Goal: Manage account settings

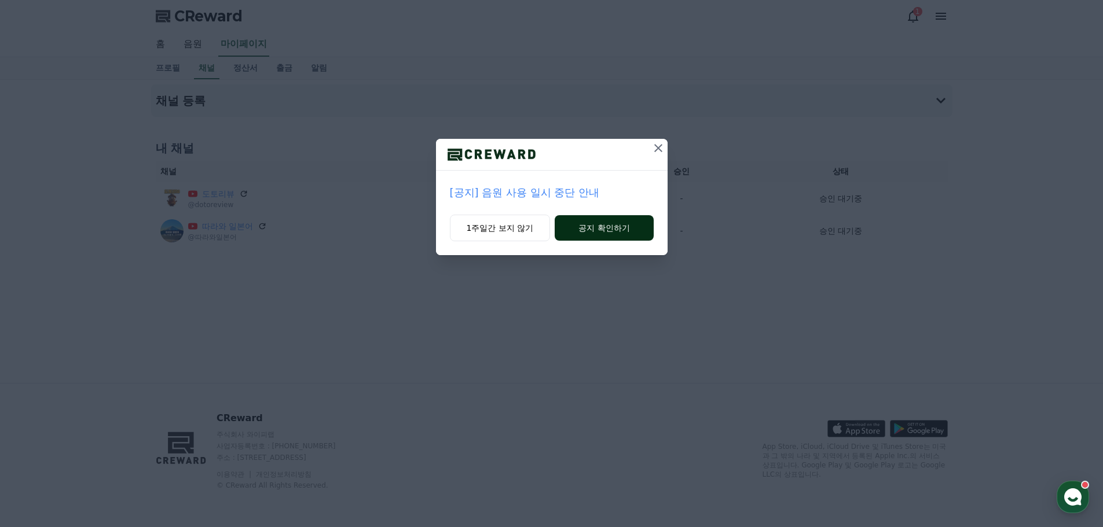
click at [589, 234] on button "공지 확인하기" at bounding box center [603, 227] width 98 height 25
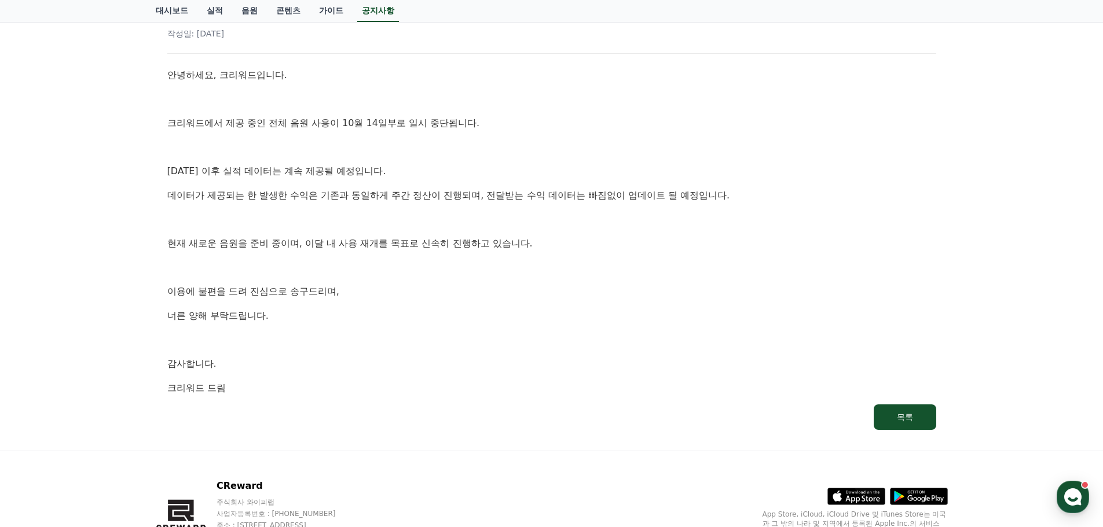
scroll to position [50, 0]
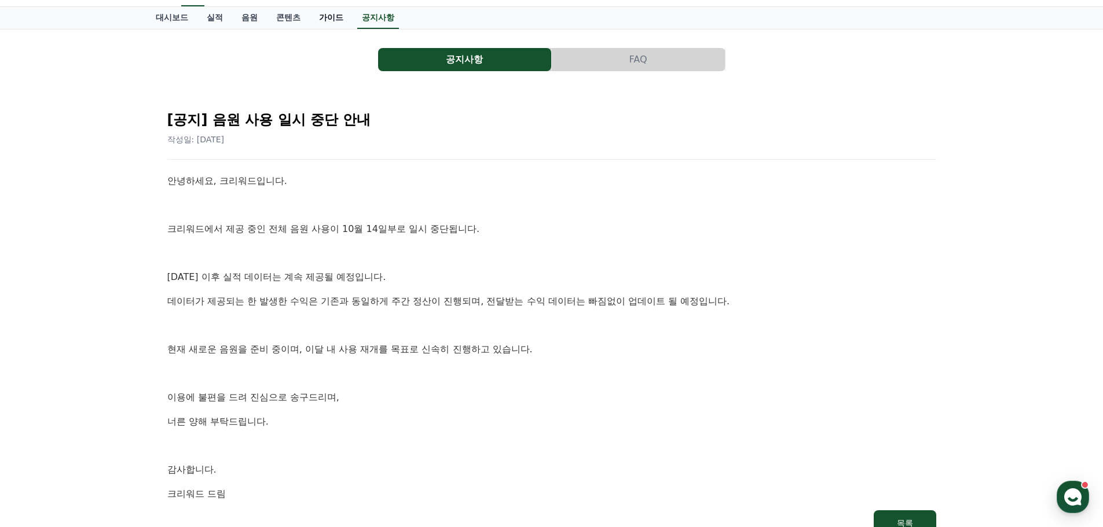
click at [334, 18] on link "가이드" at bounding box center [331, 18] width 43 height 22
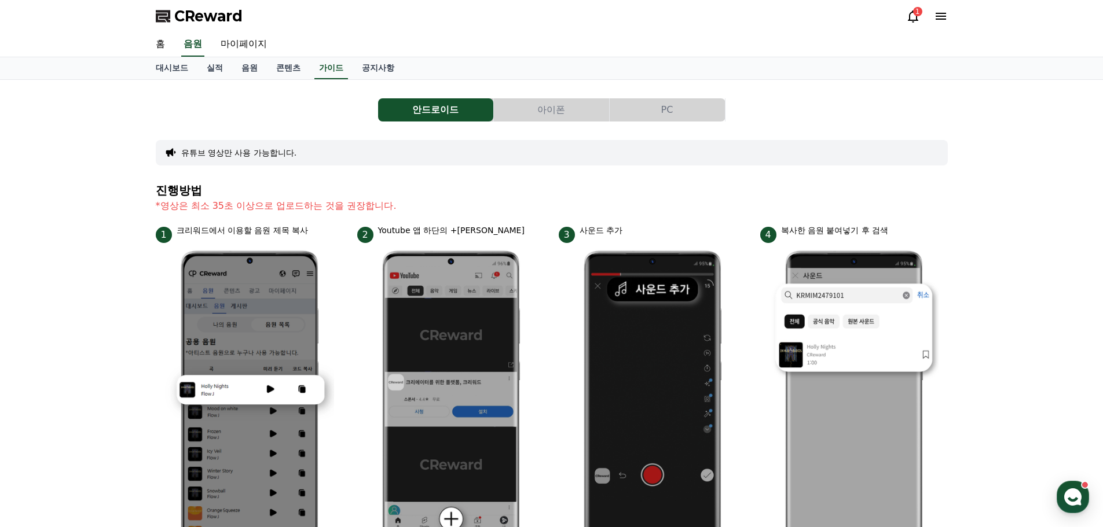
click at [910, 20] on icon at bounding box center [913, 16] width 10 height 12
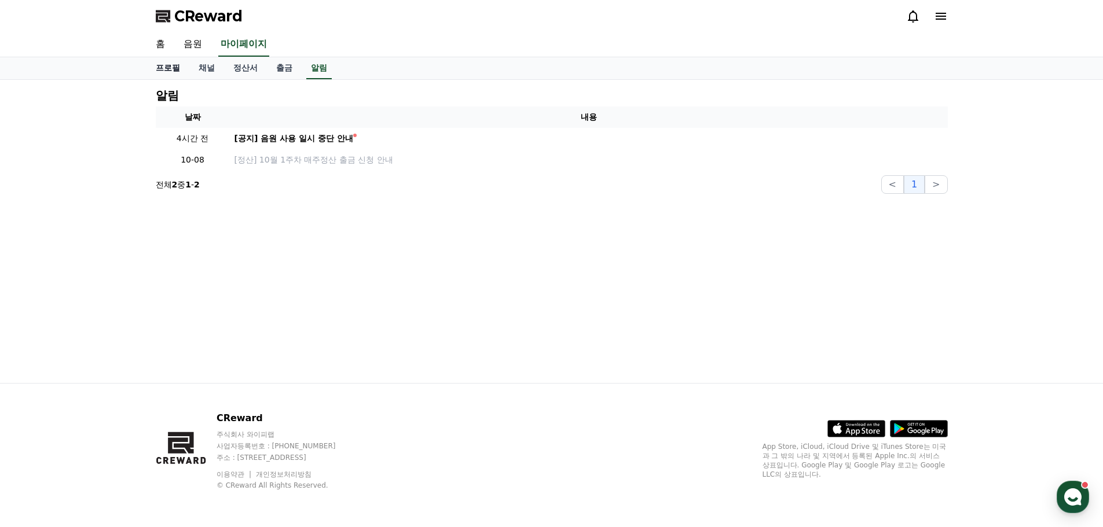
click at [175, 73] on link "프로필" at bounding box center [167, 68] width 43 height 22
select select "**********"
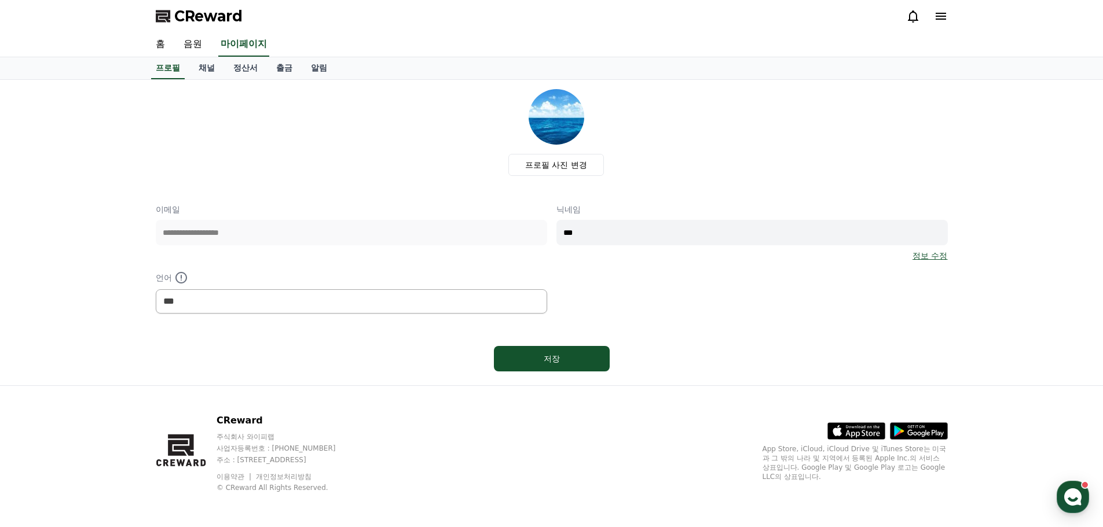
click at [935, 17] on icon at bounding box center [941, 16] width 14 height 14
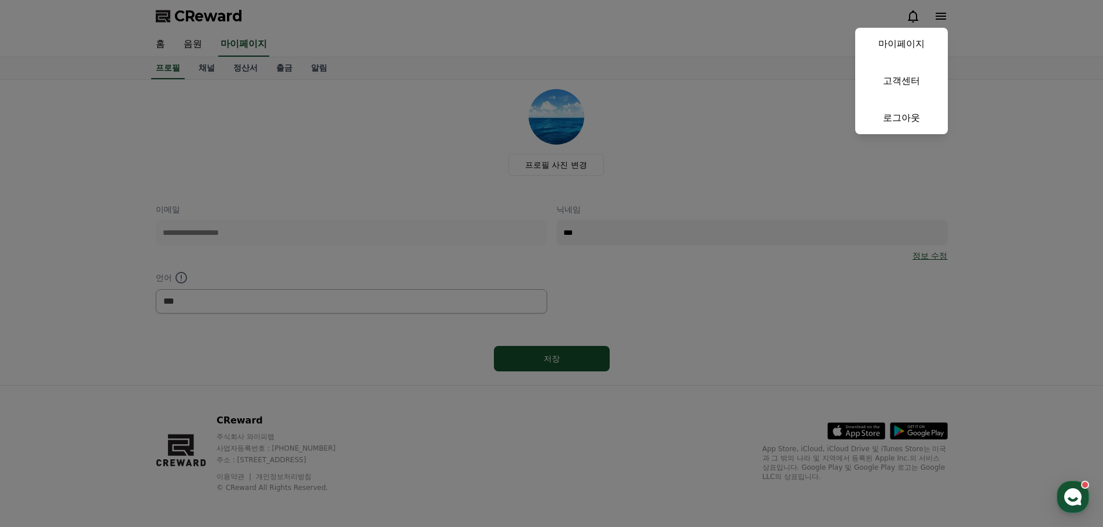
click at [666, 39] on button "close" at bounding box center [551, 263] width 1103 height 527
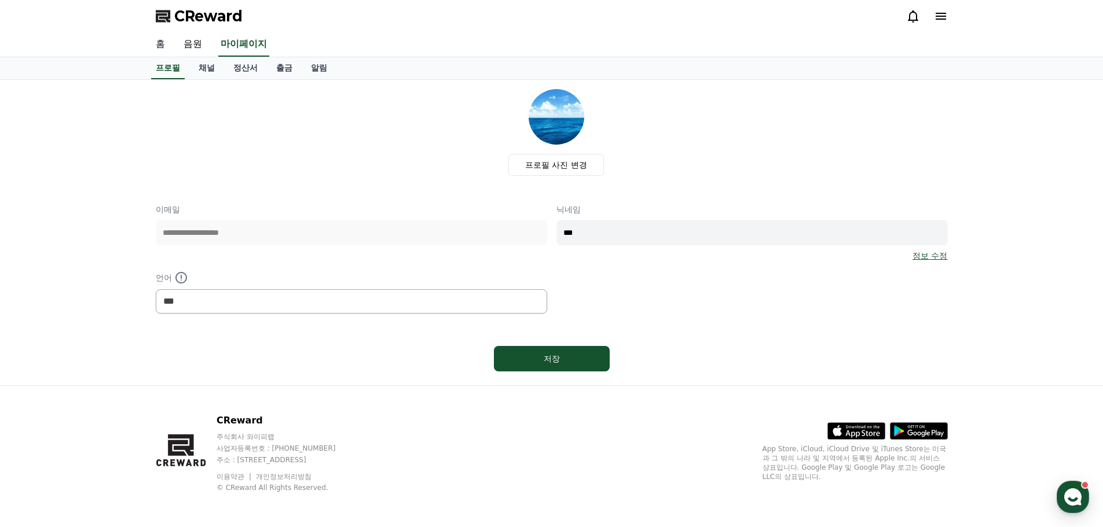
click at [161, 45] on link "홈" at bounding box center [160, 44] width 28 height 24
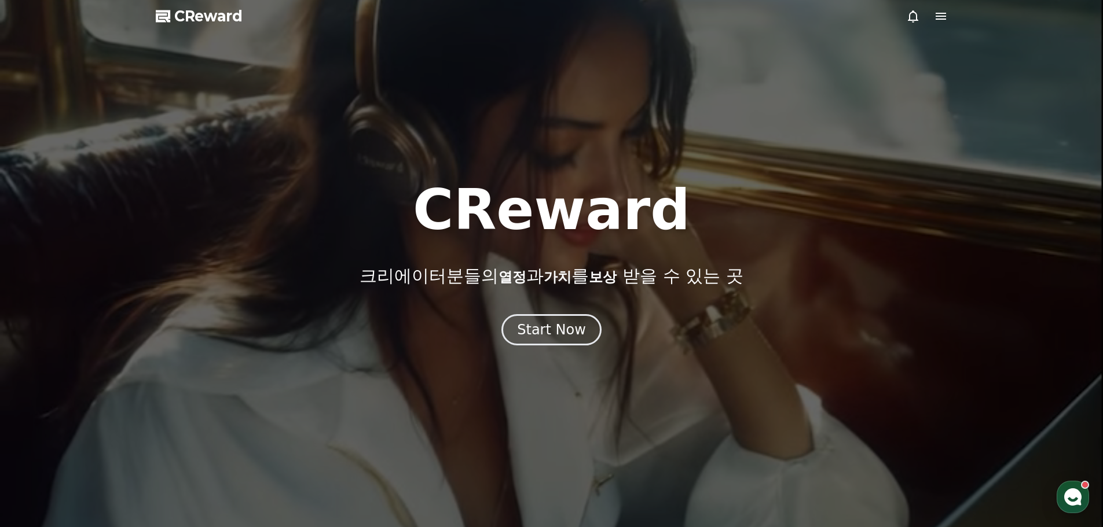
click at [945, 16] on icon at bounding box center [940, 16] width 10 height 7
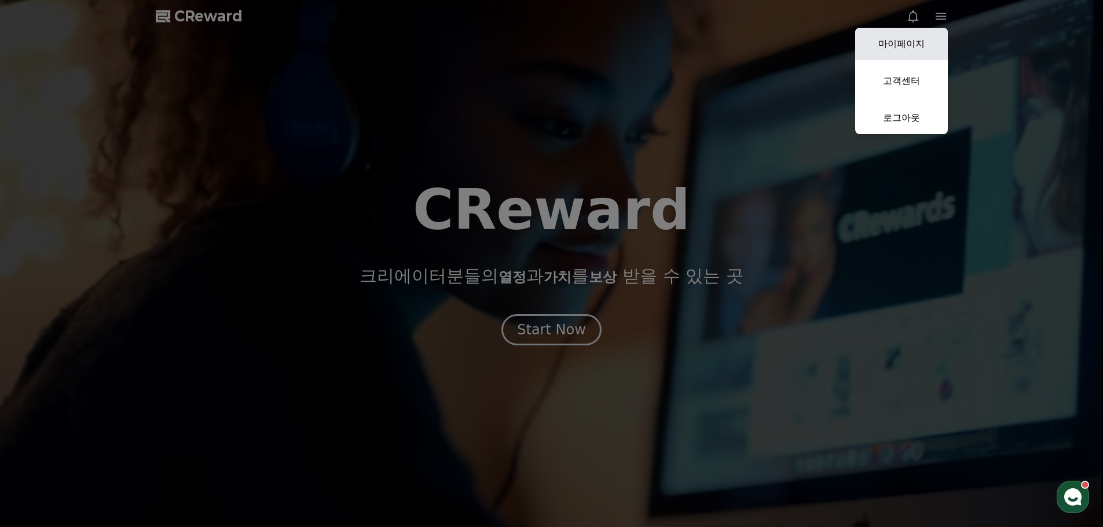
click at [917, 41] on link "마이페이지" at bounding box center [901, 44] width 93 height 32
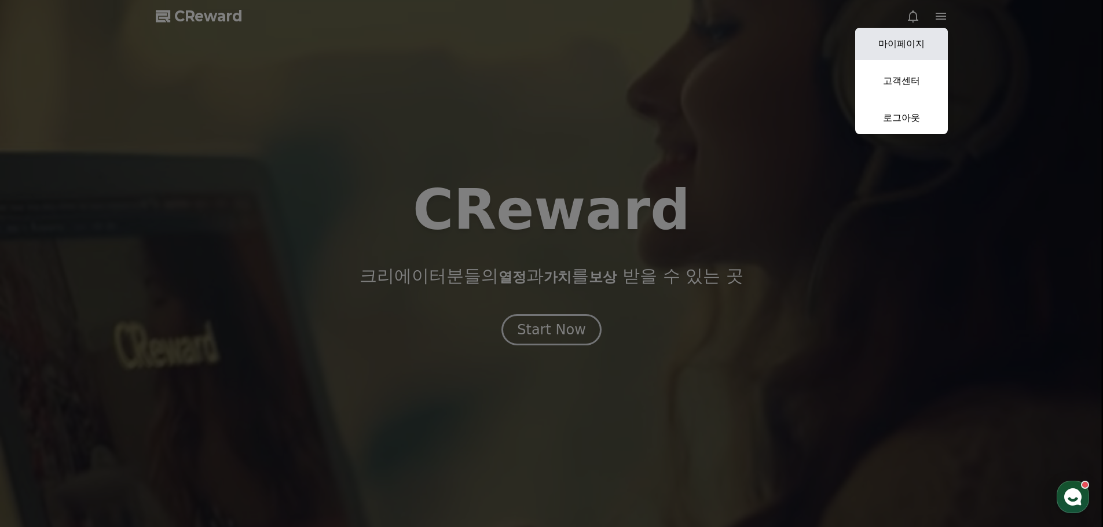
select select "**********"
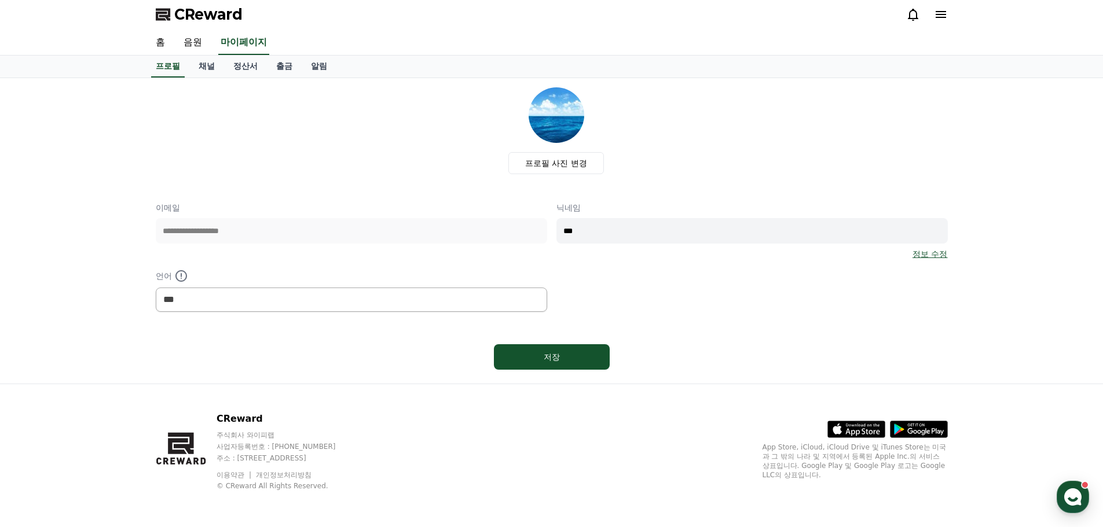
scroll to position [2, 0]
click at [215, 66] on link "채널" at bounding box center [206, 66] width 35 height 22
